Goal: Information Seeking & Learning: Learn about a topic

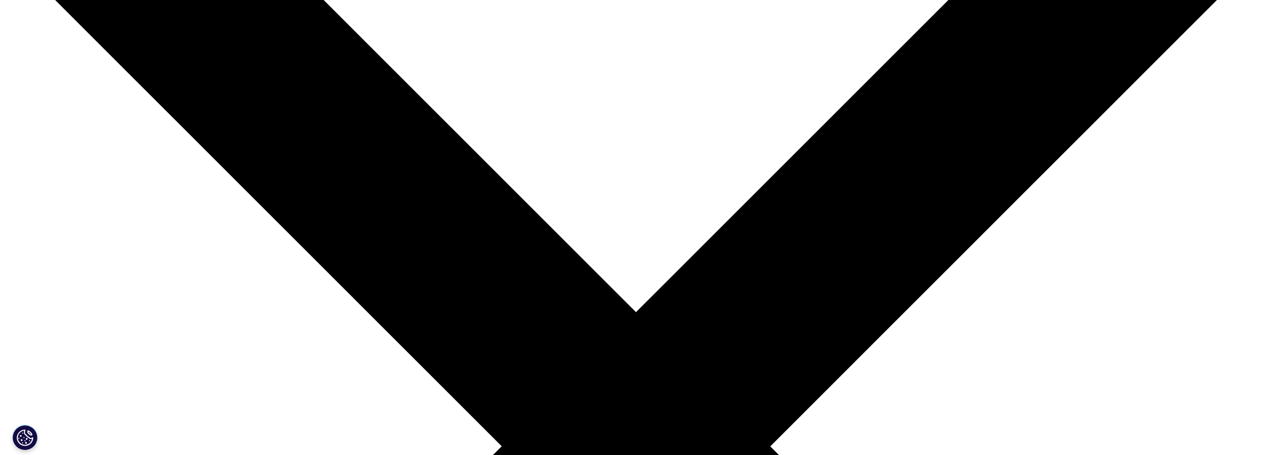
scroll to position [150, 0]
